Goal: Task Accomplishment & Management: Use online tool/utility

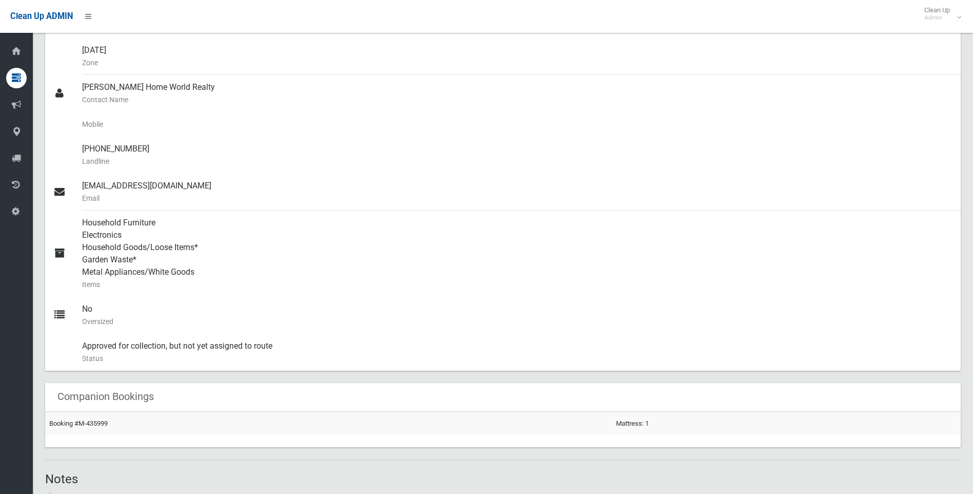
scroll to position [279, 0]
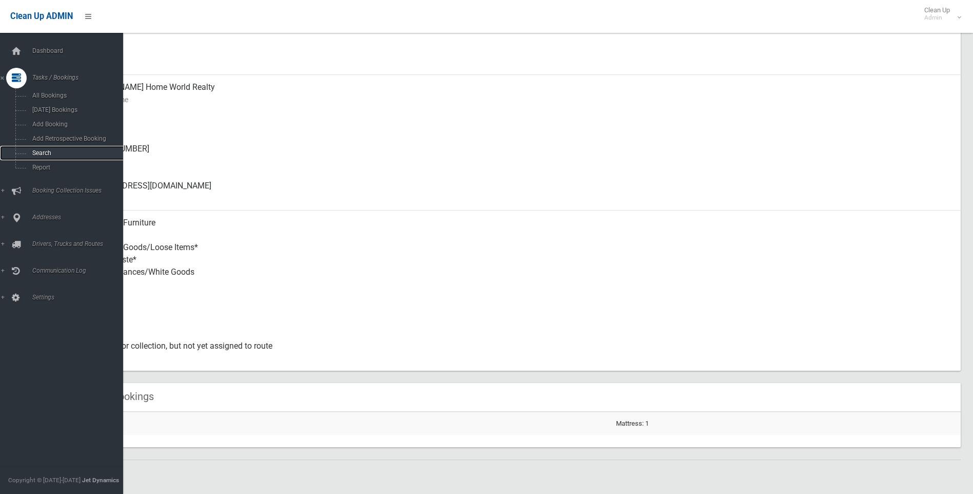
click at [48, 151] on span "Search" at bounding box center [75, 152] width 93 height 7
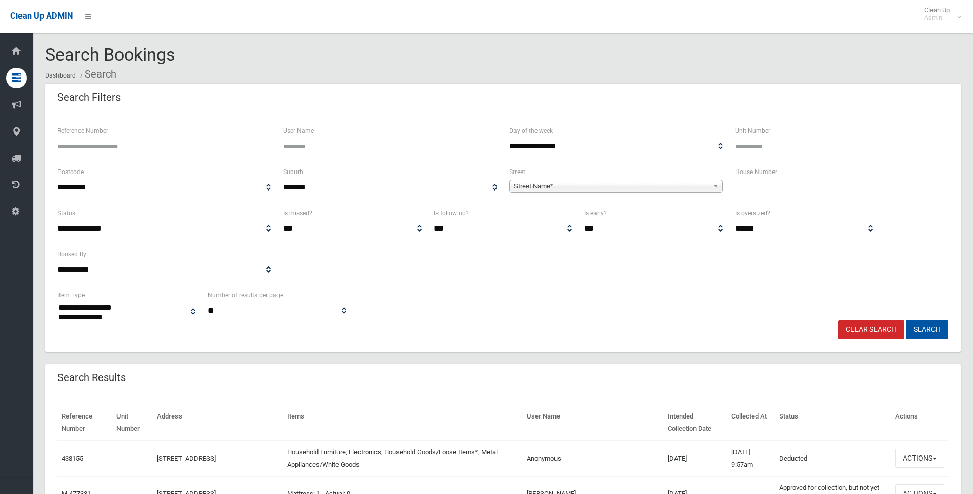
select select
click at [775, 179] on div "House Number" at bounding box center [841, 181] width 213 height 31
click at [772, 189] on input "text" at bounding box center [841, 187] width 213 height 19
type input "**"
click at [681, 179] on span "**********" at bounding box center [615, 187] width 213 height 19
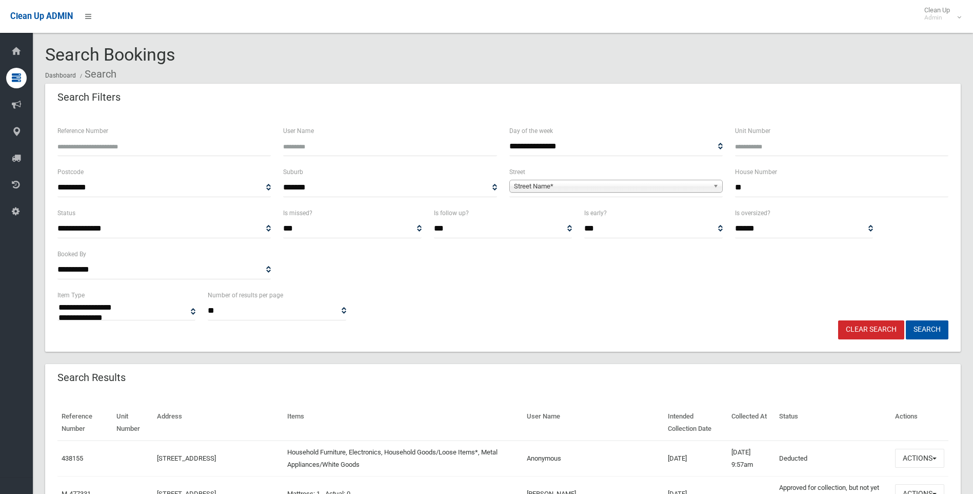
click at [573, 186] on span "Street Name*" at bounding box center [611, 186] width 195 height 12
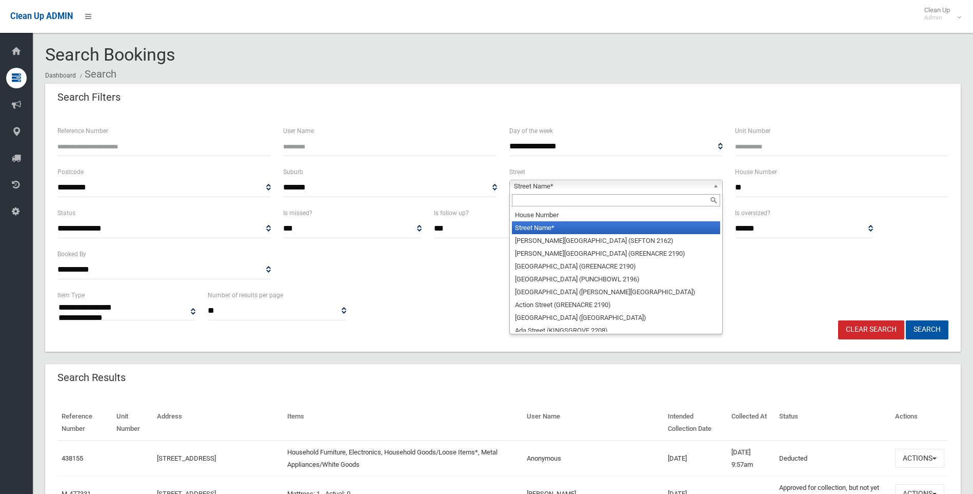
click at [550, 198] on input "text" at bounding box center [616, 200] width 208 height 12
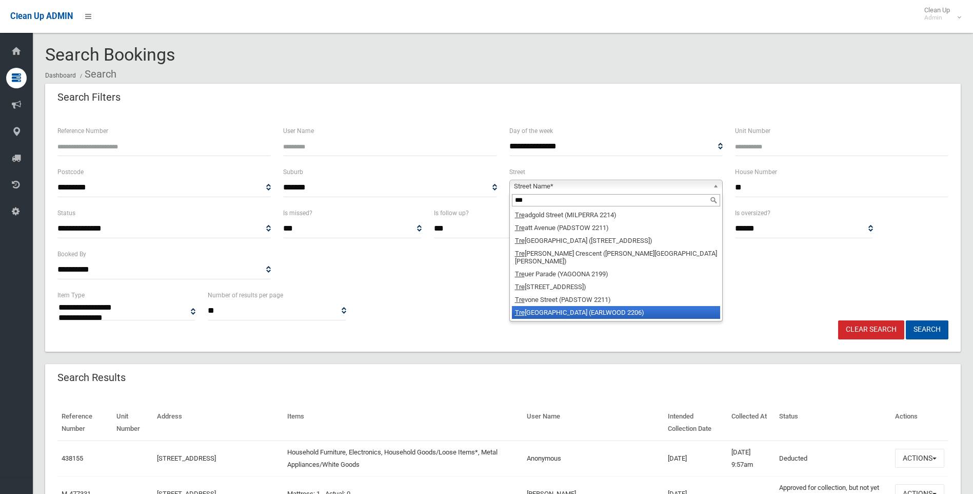
type input "***"
click at [564, 306] on li "[PERSON_NAME][GEOGRAPHIC_DATA] (EARLWOOD 2206)" at bounding box center [616, 312] width 208 height 13
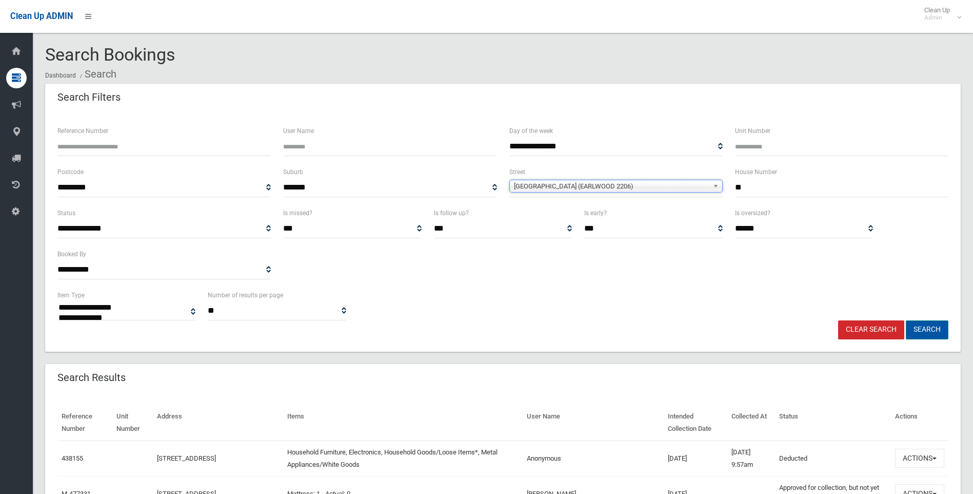
click at [924, 331] on button "Search" at bounding box center [927, 329] width 43 height 19
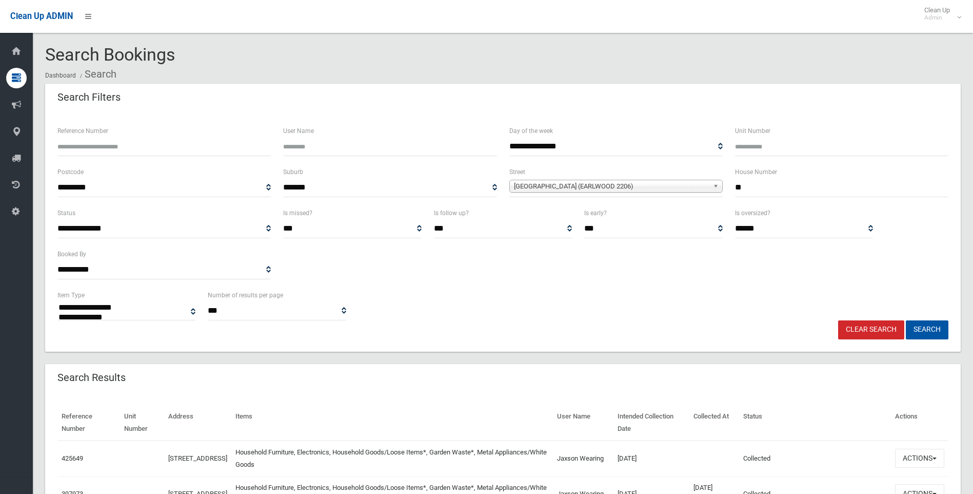
select select
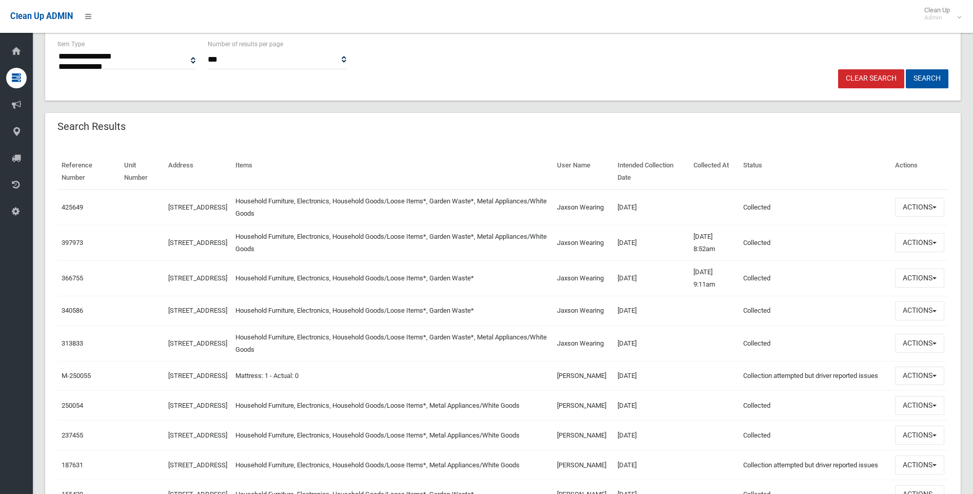
scroll to position [257, 0]
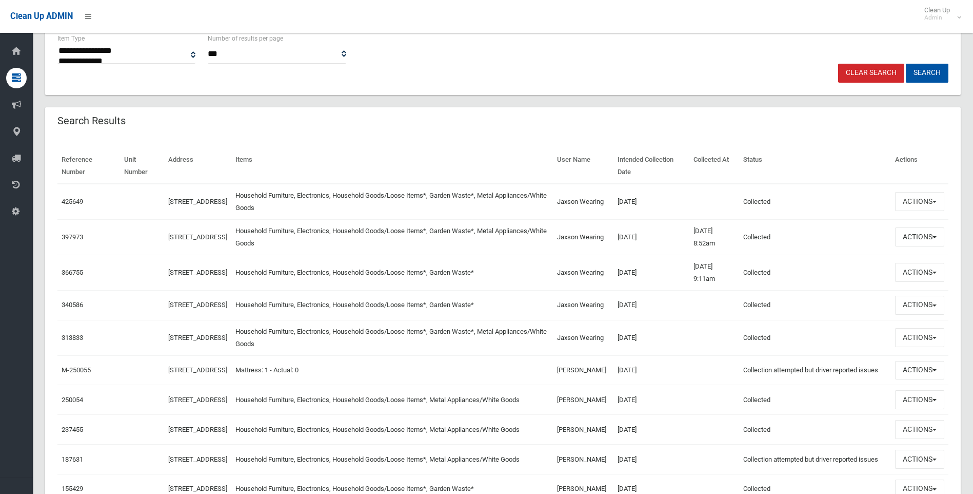
click at [901, 198] on button "Actions" at bounding box center [919, 201] width 49 height 19
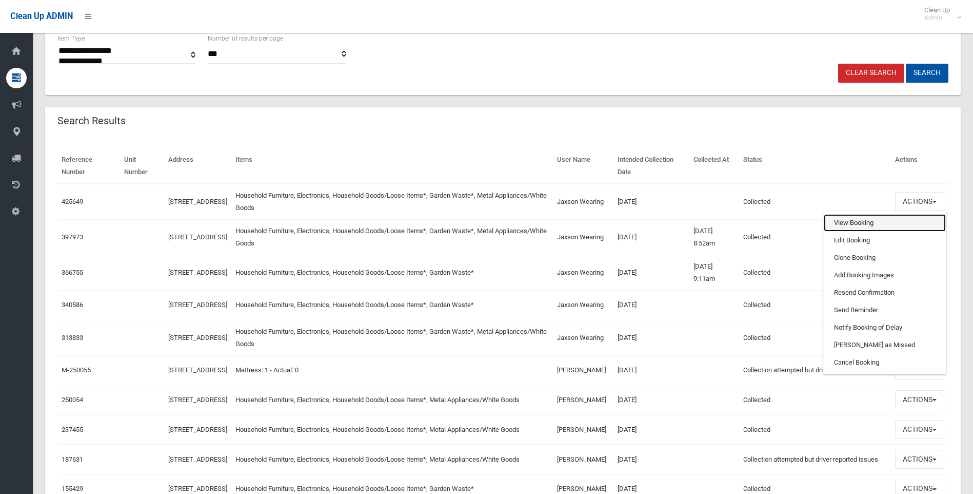
click at [842, 221] on link "View Booking" at bounding box center [885, 222] width 122 height 17
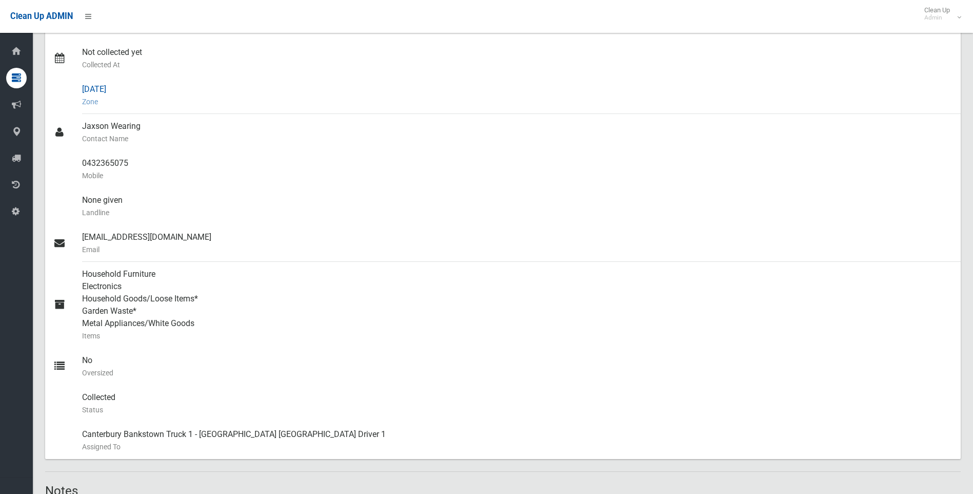
scroll to position [308, 0]
